Goal: Task Accomplishment & Management: Complete application form

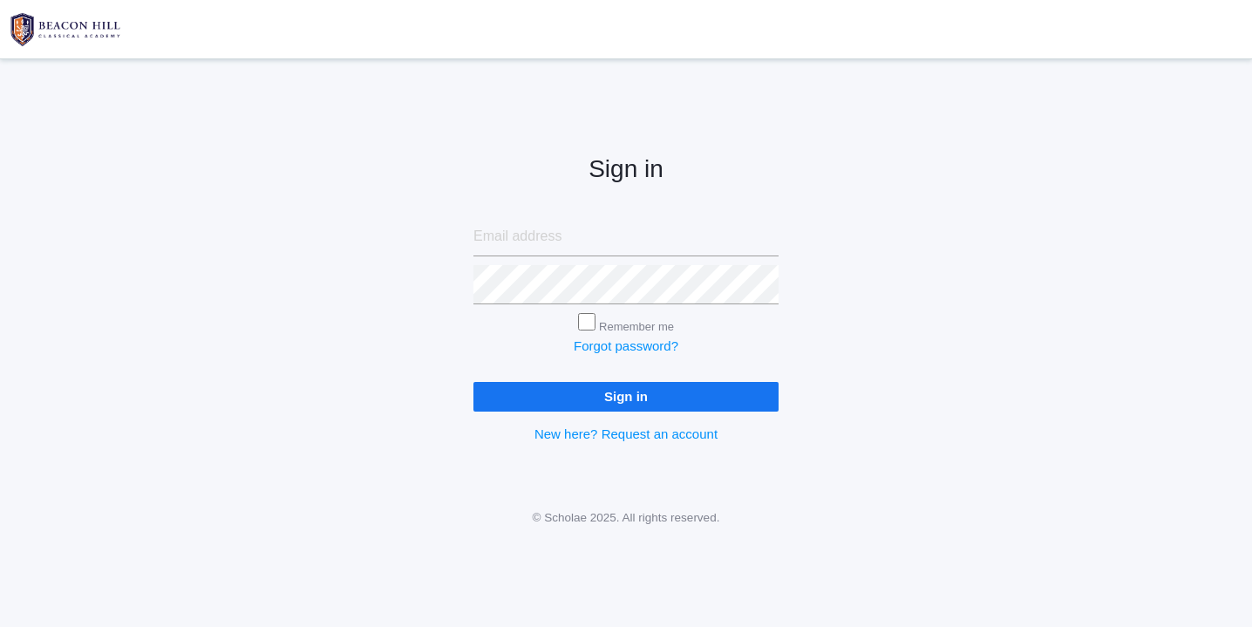
click at [541, 237] on input "email" at bounding box center [625, 236] width 305 height 39
type input "websterjl03@aol.com"
click at [603, 392] on input "Sign in" at bounding box center [625, 396] width 305 height 29
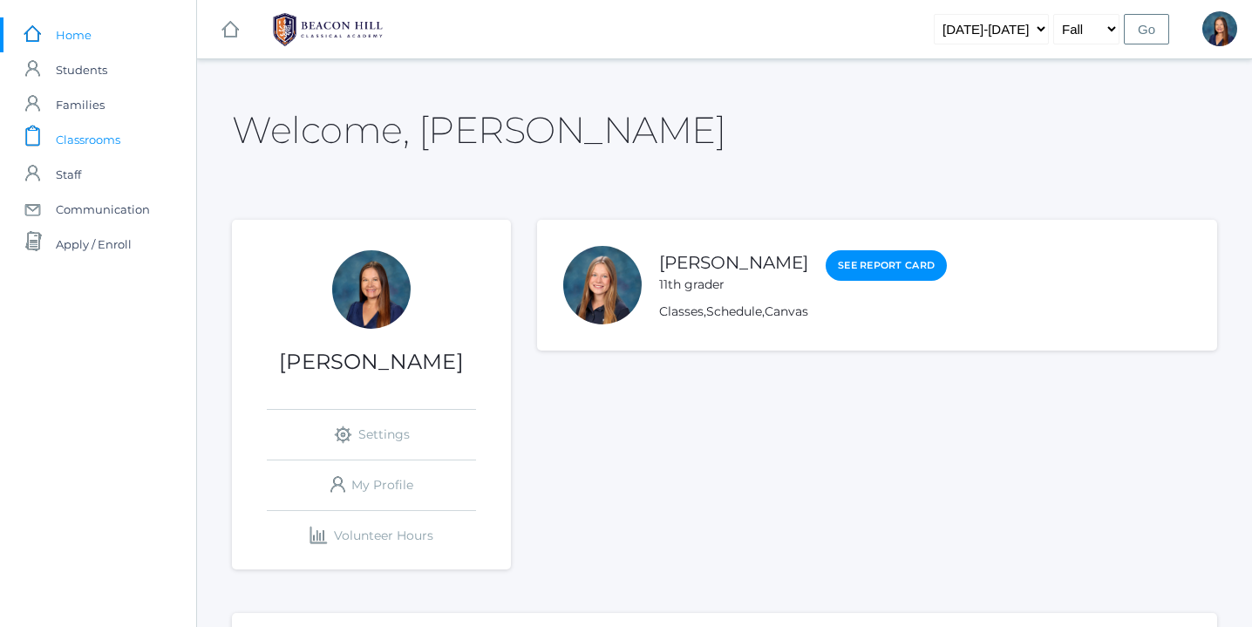
click at [106, 140] on span "Classrooms" at bounding box center [88, 139] width 65 height 35
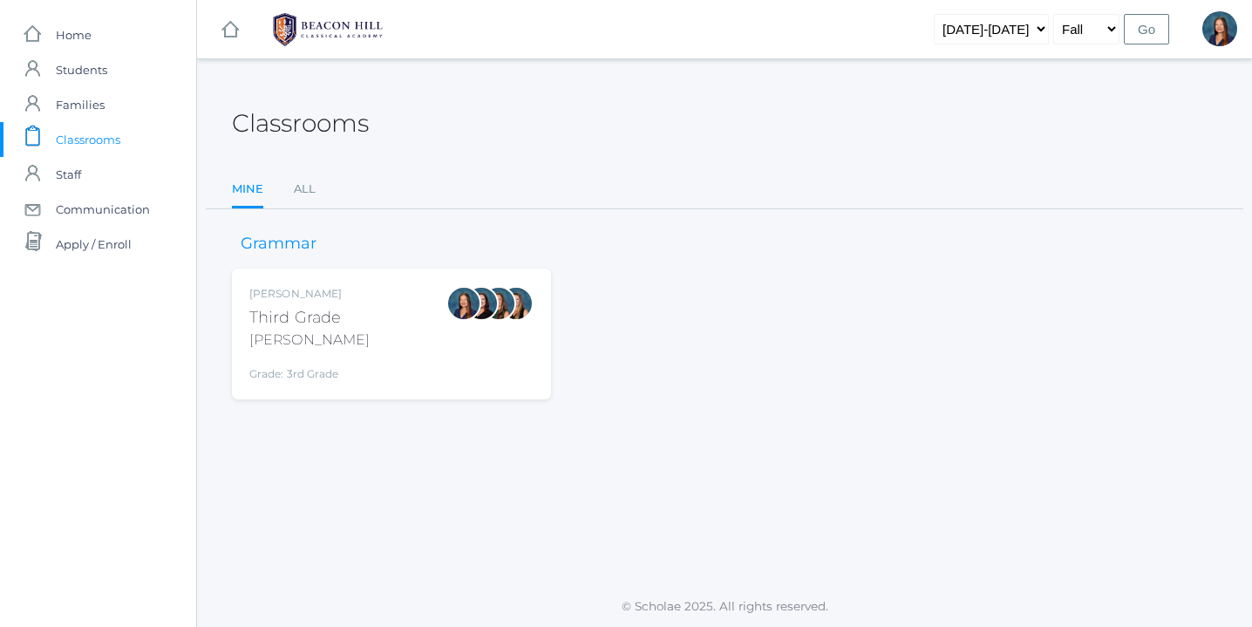
click at [374, 312] on div "Lori Webster Third Grade Webster Grade: 3rd Grade 03LA" at bounding box center [391, 334] width 284 height 96
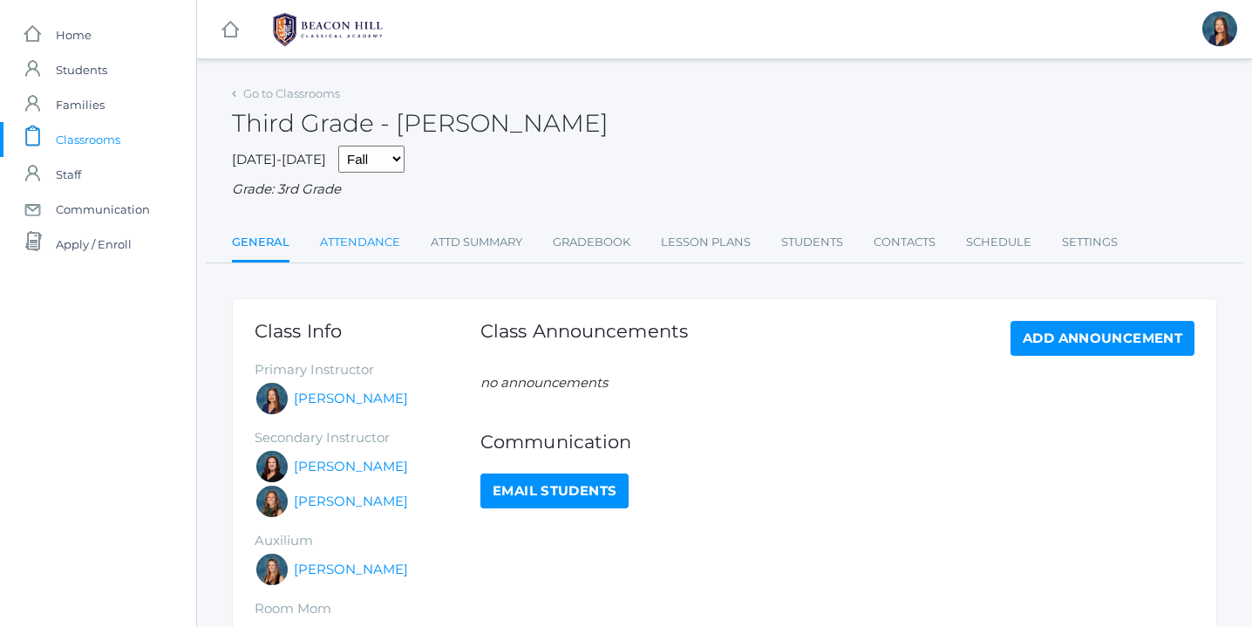
click at [376, 242] on link "Attendance" at bounding box center [360, 242] width 80 height 35
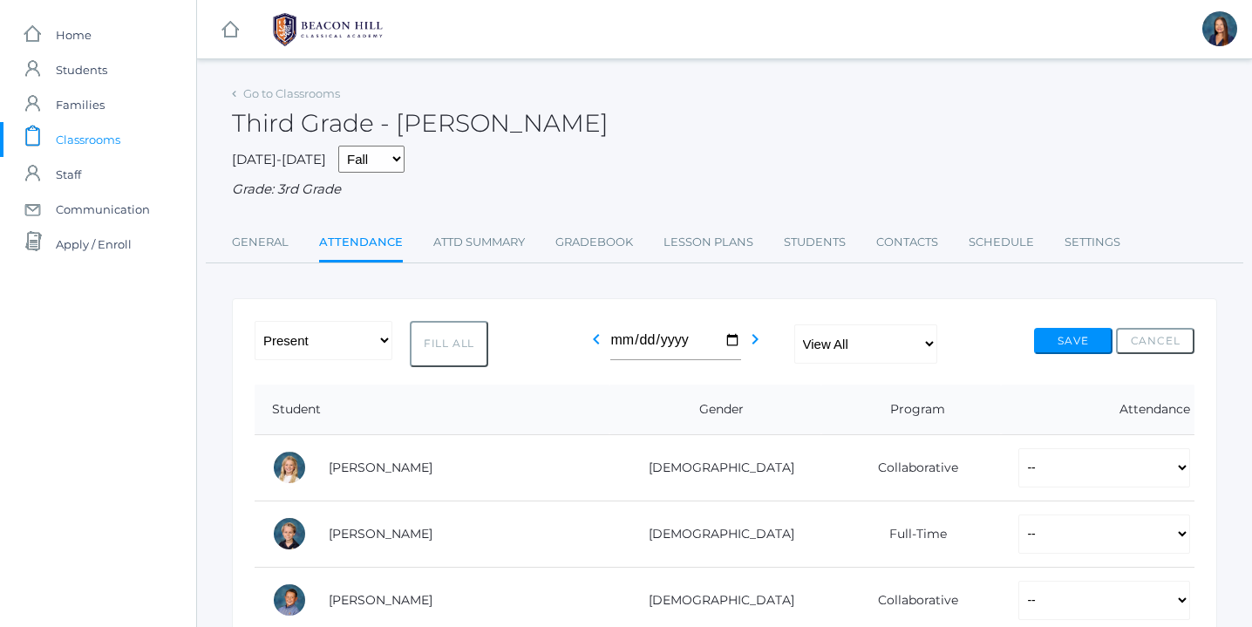
click at [450, 347] on button "Fill All" at bounding box center [449, 344] width 78 height 46
select select "P"
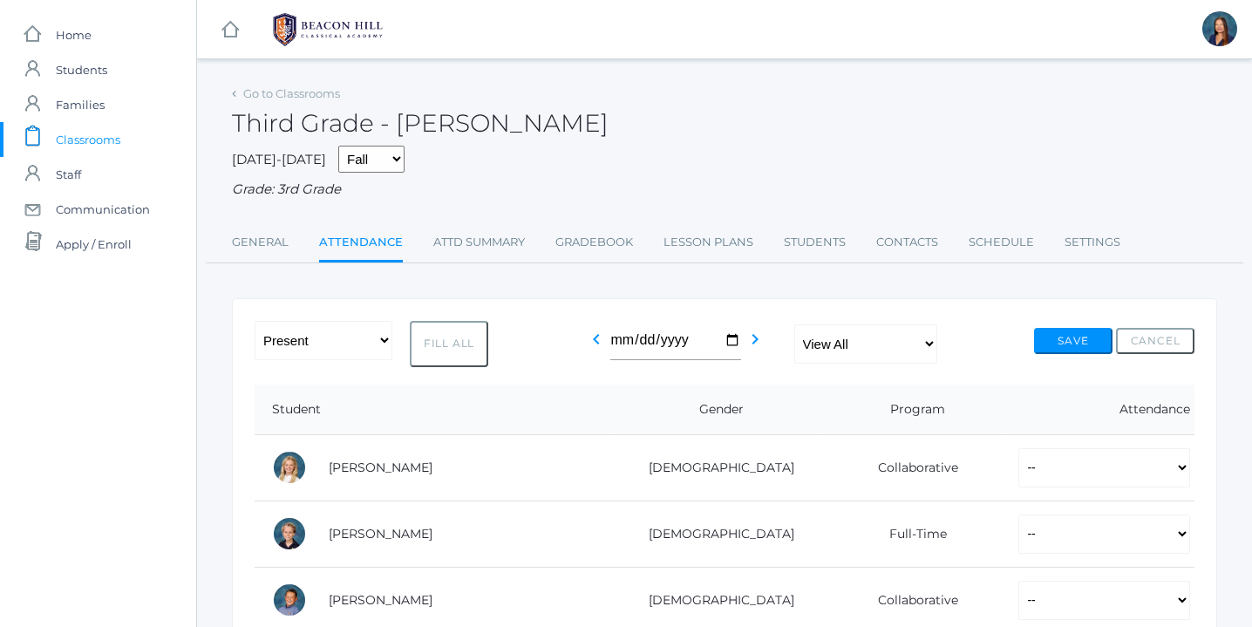
select select "P"
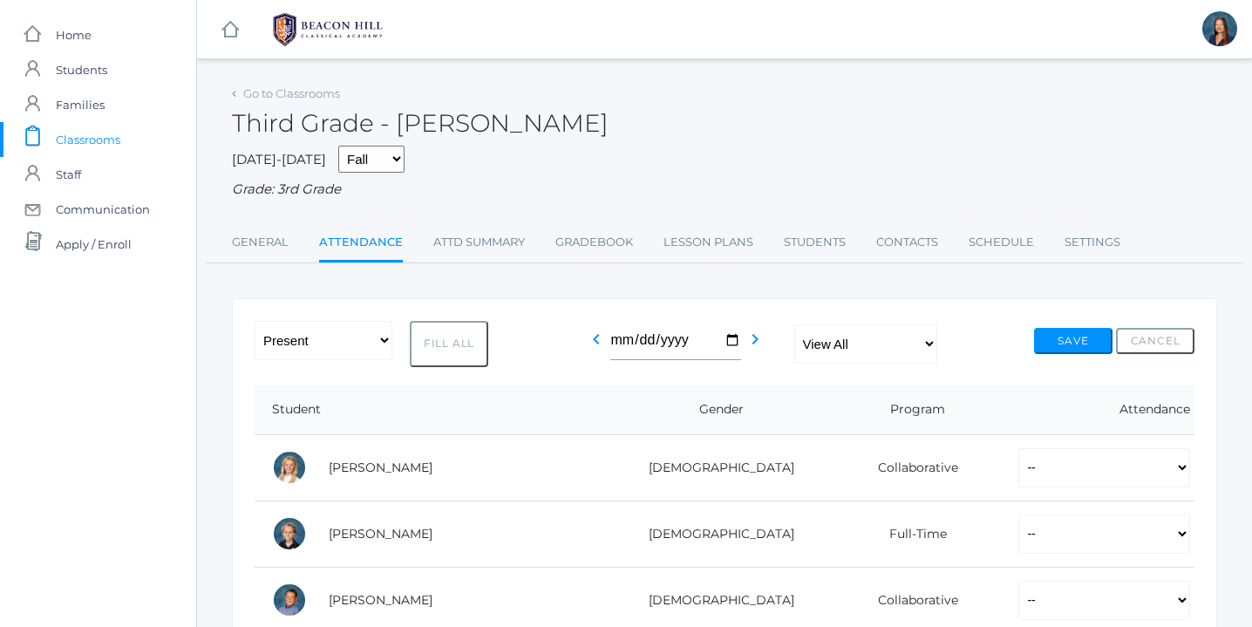
select select "P"
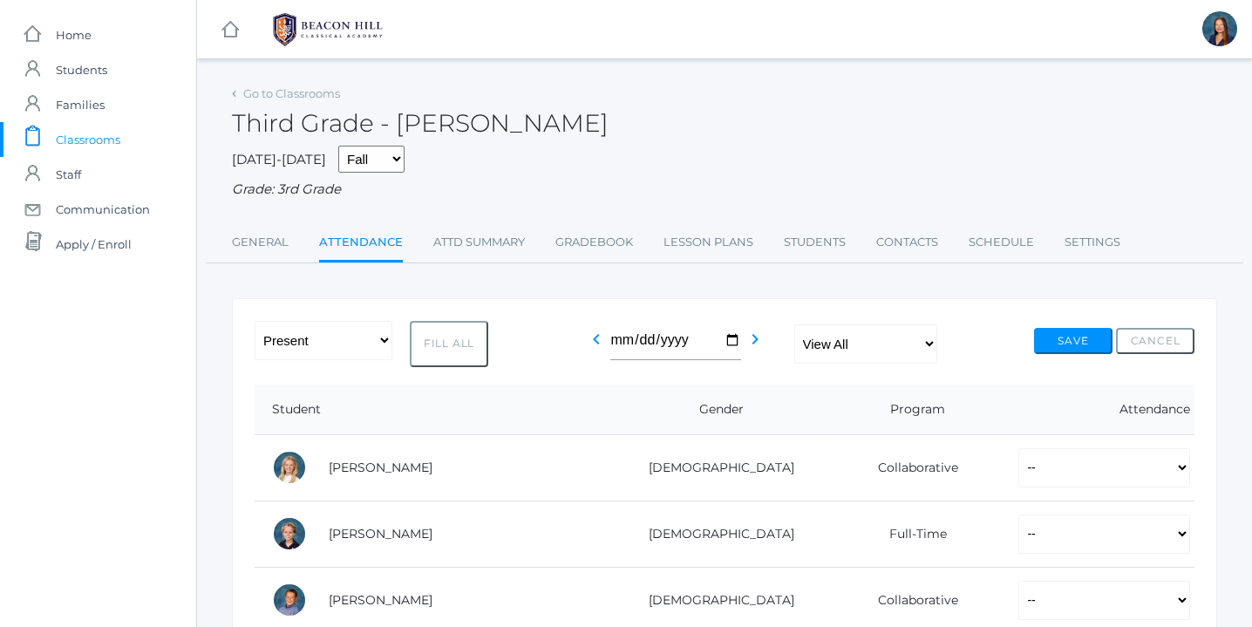
select select "P"
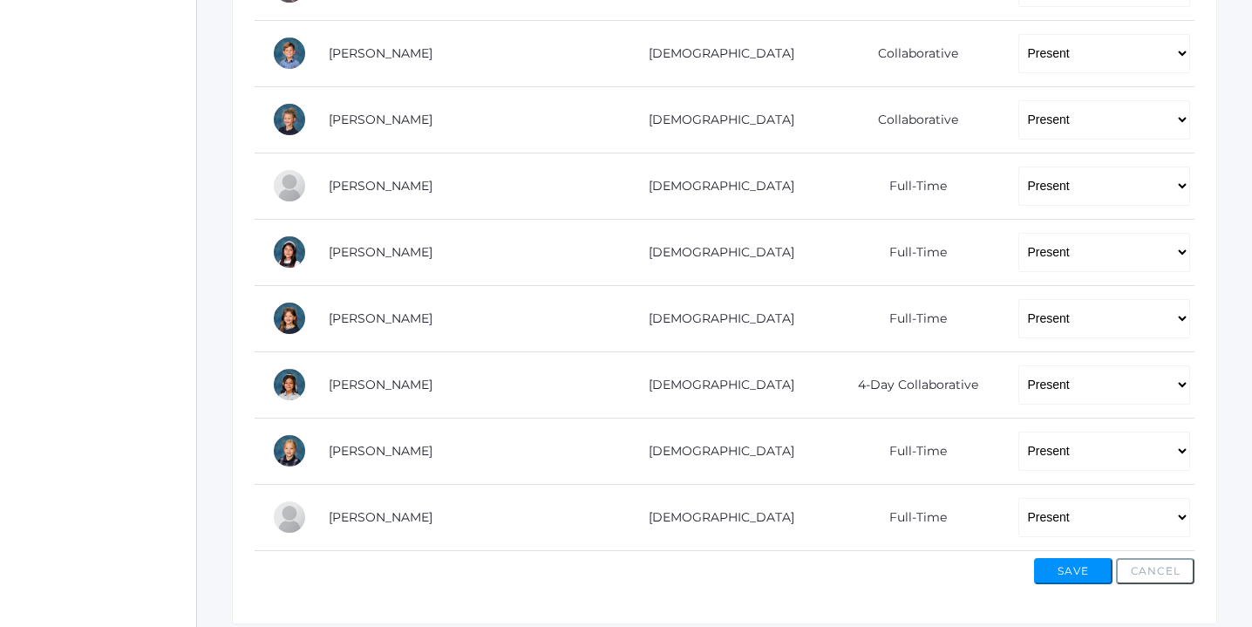
scroll to position [1147, 0]
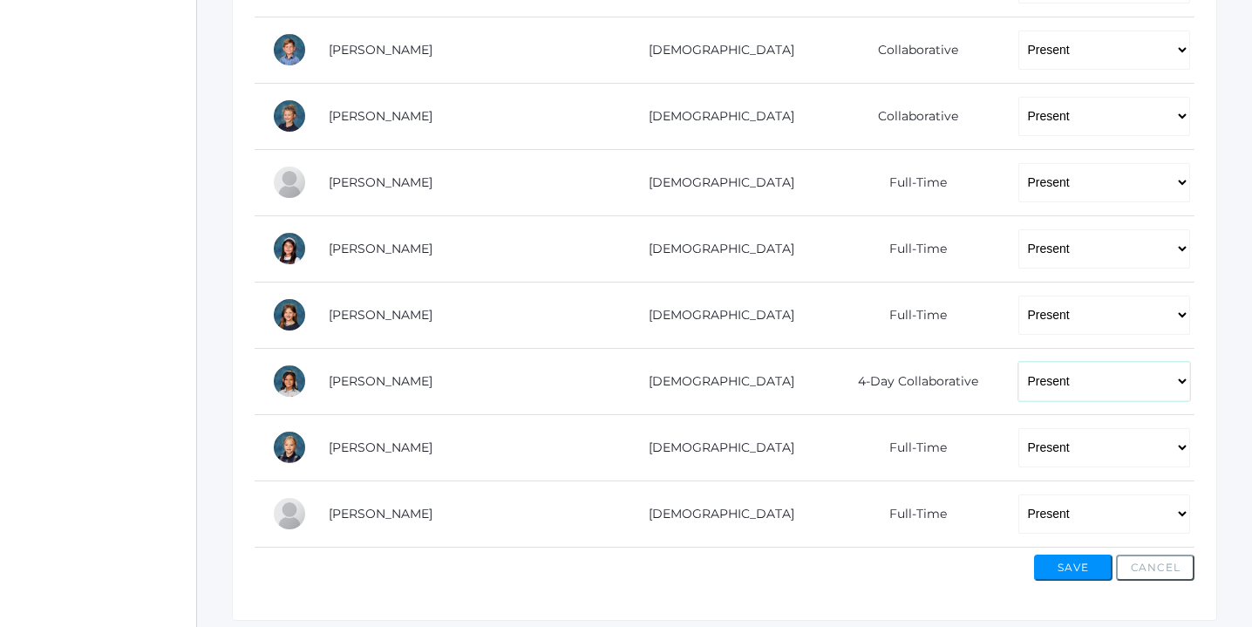
click at [1181, 377] on select "-- Present Present-At-Home Tardy Excused Tardy Unexcused Absent Excused Absent …" at bounding box center [1104, 381] width 172 height 39
select select "TE"
click at [1018, 362] on select "-- Present Present-At-Home Tardy Excused Tardy Unexcused Absent Excused Absent …" at bounding box center [1104, 381] width 172 height 39
click at [1179, 514] on select "-- Present Present-At-Home Tardy Excused Tardy Unexcused Absent Excused Absent …" at bounding box center [1104, 513] width 172 height 39
select select "AE"
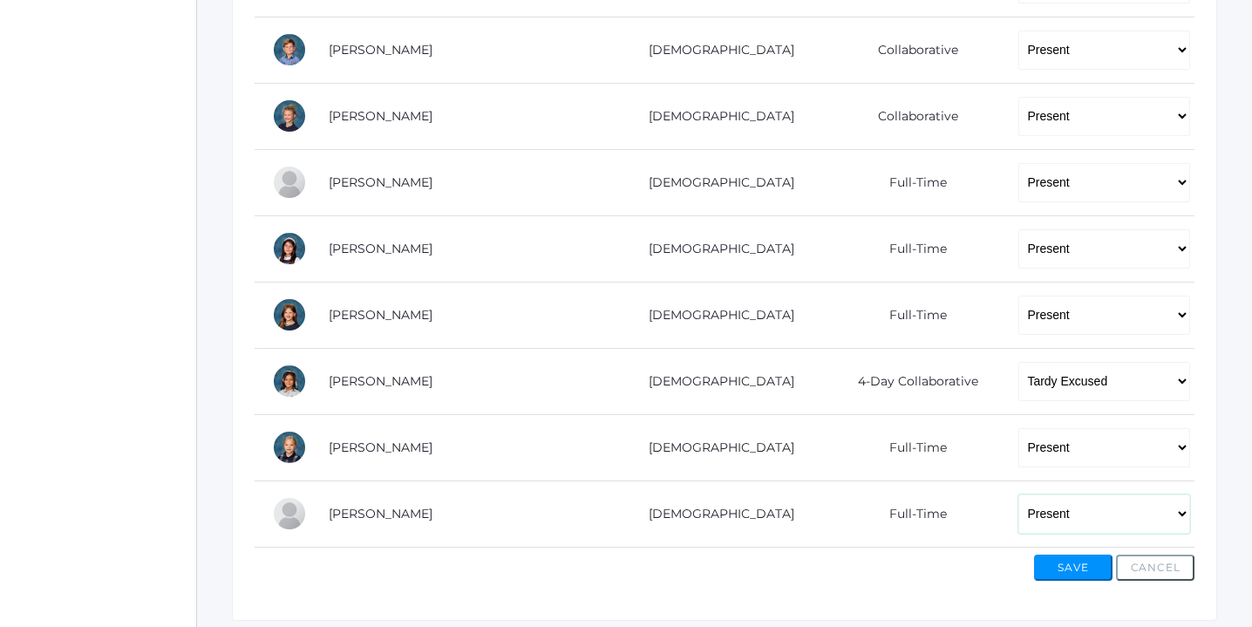
click at [1018, 494] on select "-- Present Present-At-Home Tardy Excused Tardy Unexcused Absent Excused Absent …" at bounding box center [1104, 513] width 172 height 39
click at [1068, 566] on button "Save" at bounding box center [1073, 568] width 78 height 26
